Goal: Find specific page/section: Find specific page/section

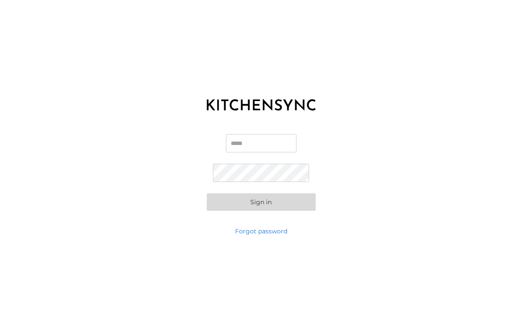
type input "**********"
click at [256, 203] on button "Sign in" at bounding box center [261, 201] width 109 height 17
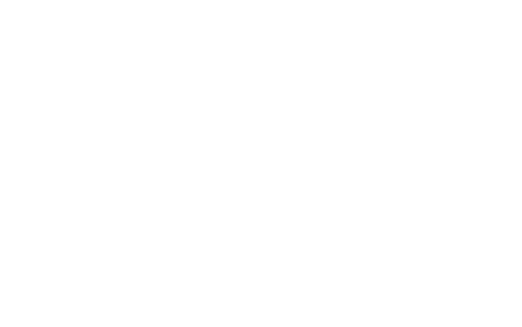
click at [348, 0] on html at bounding box center [261, 0] width 522 height 0
click at [346, 0] on html at bounding box center [261, 0] width 522 height 0
click at [351, 0] on html at bounding box center [261, 0] width 522 height 0
click at [367, 0] on html at bounding box center [261, 0] width 522 height 0
click at [355, 0] on html at bounding box center [261, 0] width 522 height 0
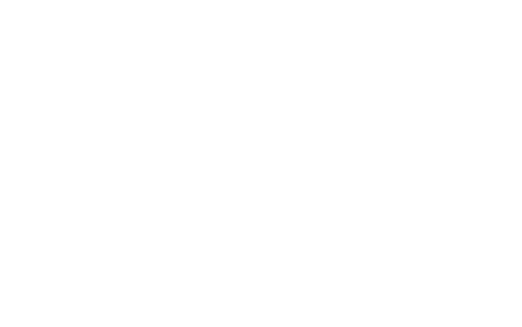
click at [346, 0] on html at bounding box center [261, 0] width 522 height 0
